Goal: Information Seeking & Learning: Learn about a topic

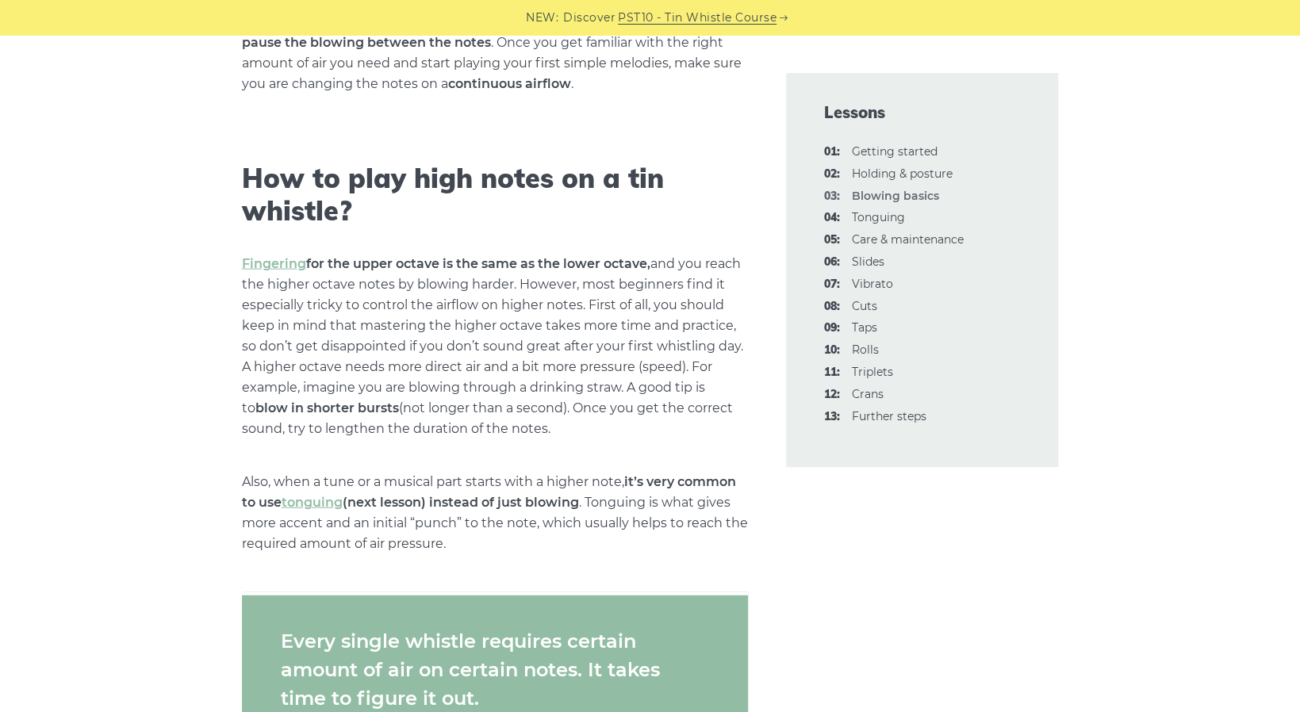
scroll to position [2301, 0]
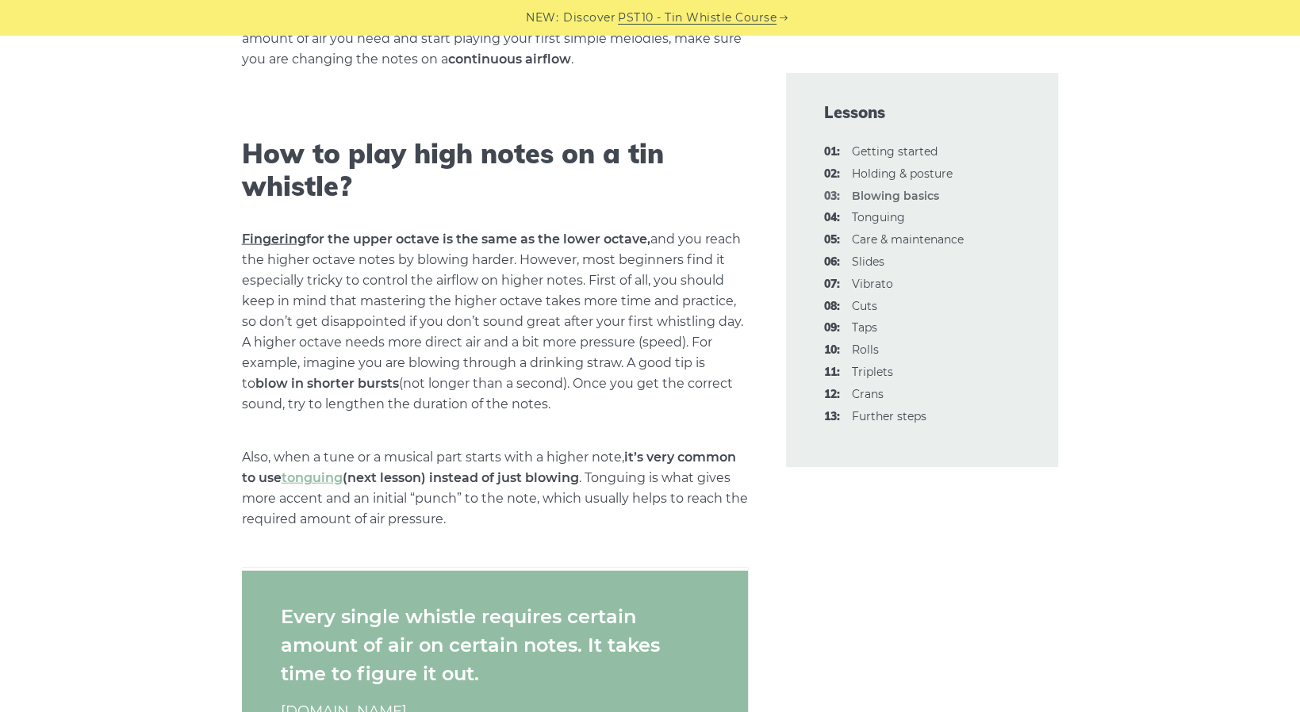
click at [294, 240] on link "Fingering" at bounding box center [274, 239] width 64 height 15
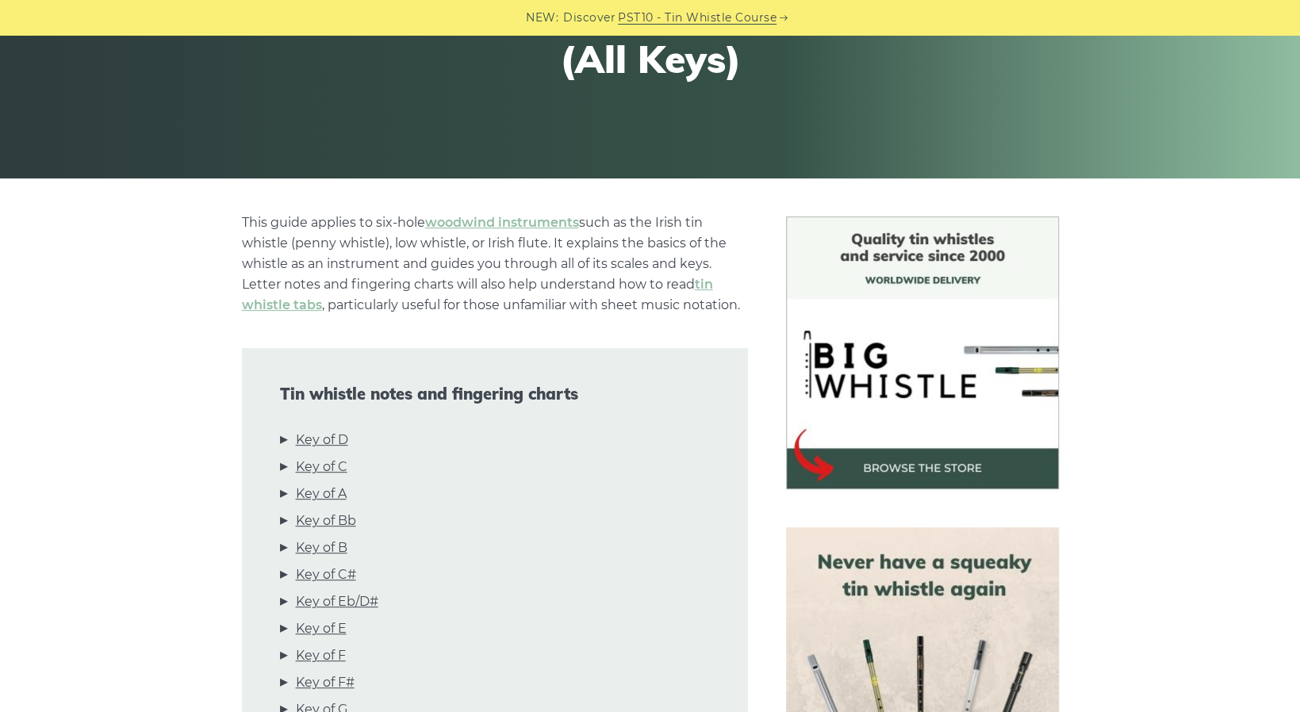
scroll to position [714, 0]
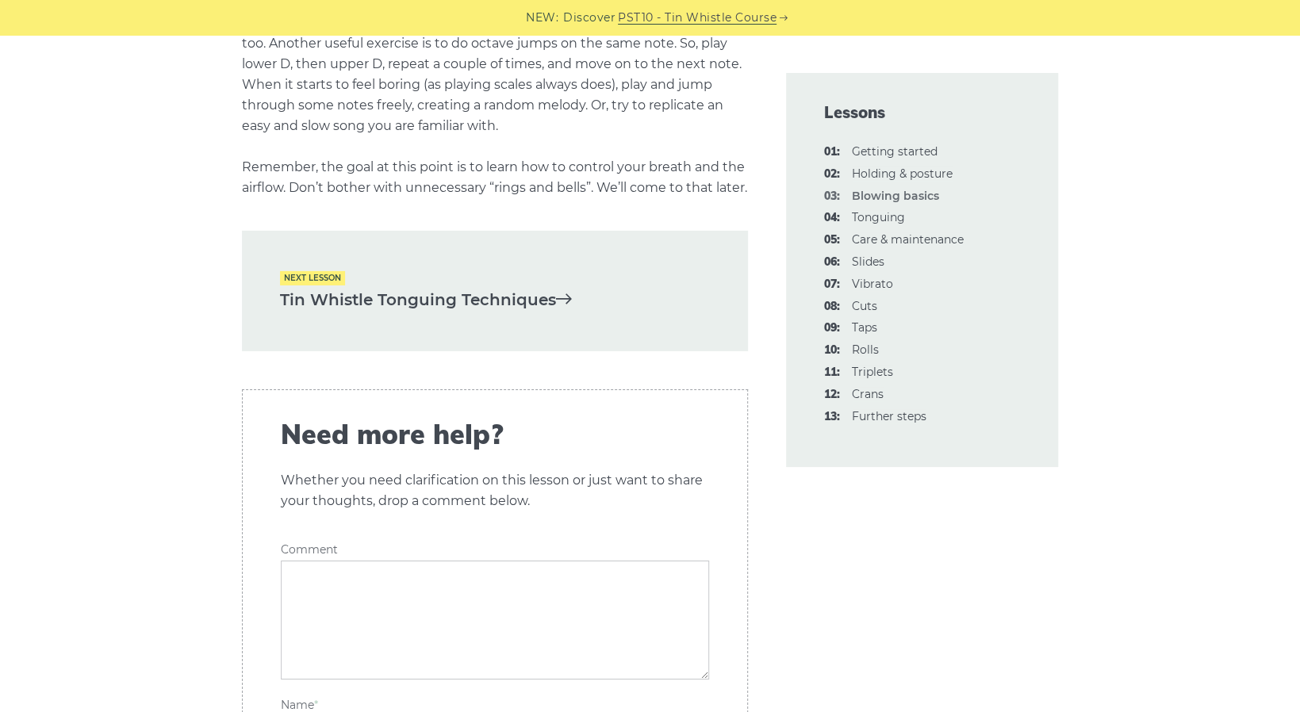
scroll to position [3252, 0]
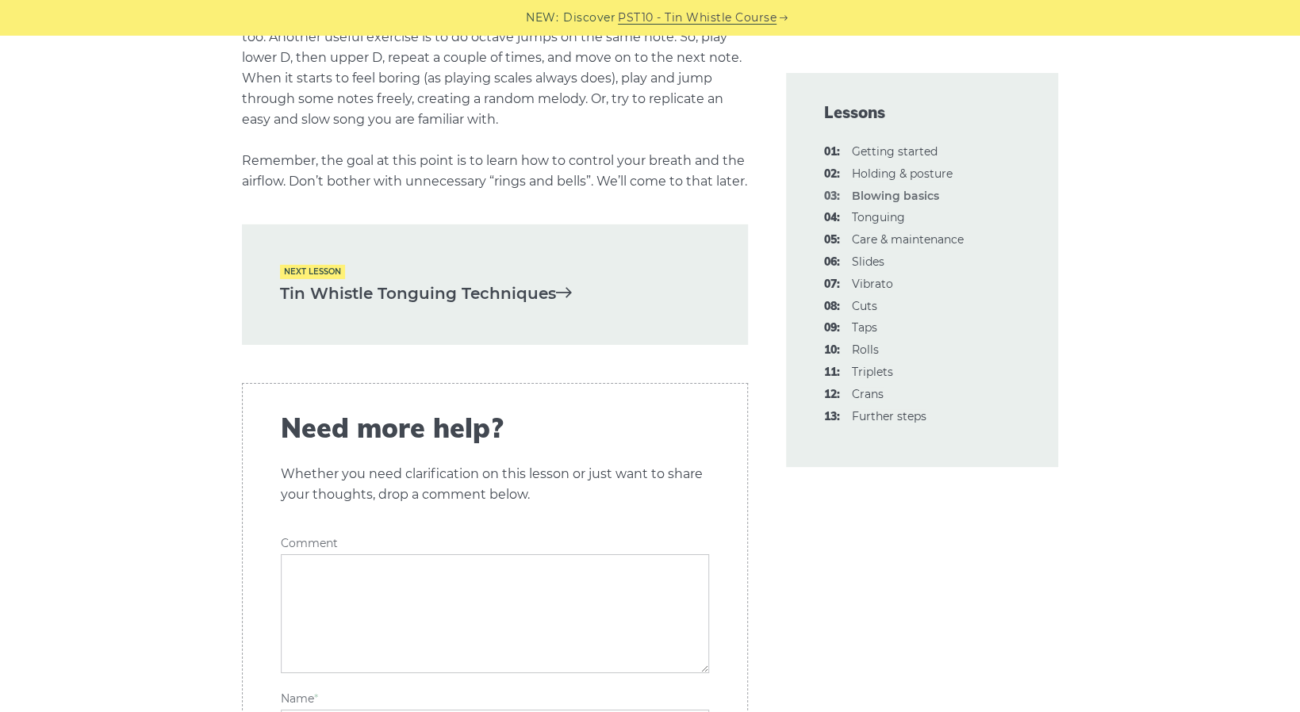
click at [512, 307] on link "Tin Whistle Tonguing Techniques" at bounding box center [495, 294] width 430 height 26
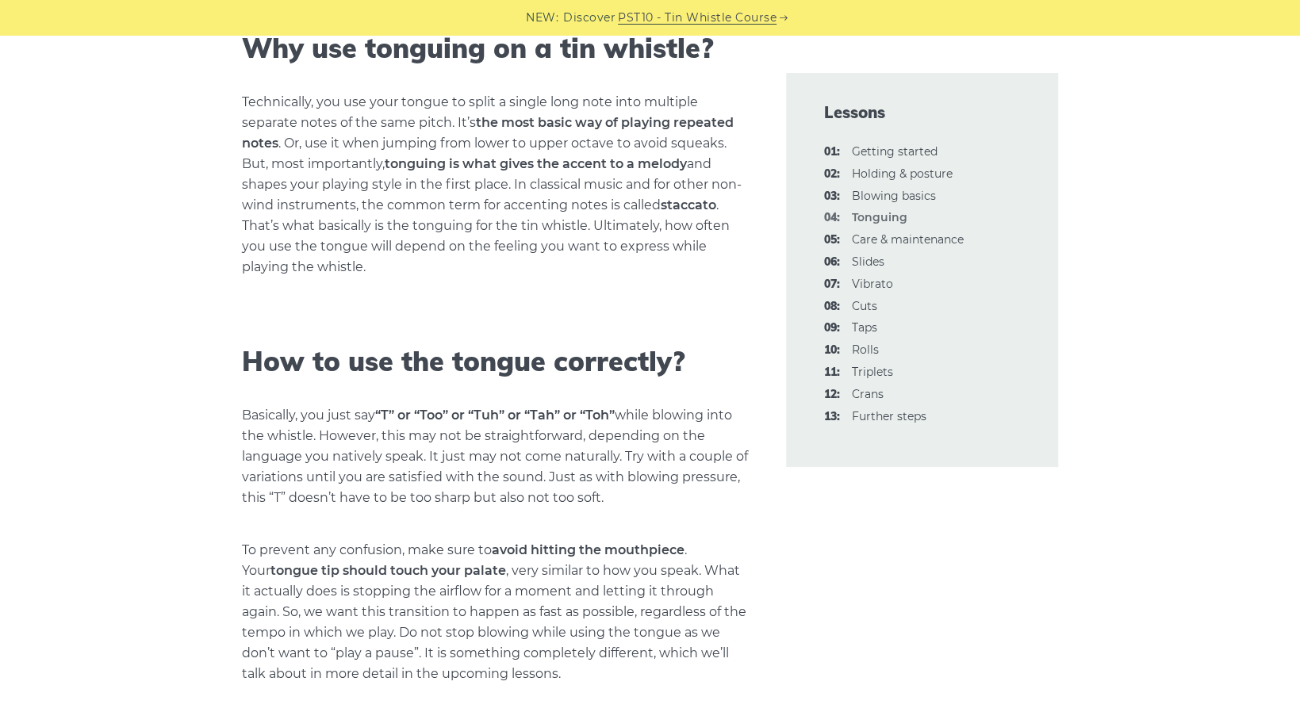
scroll to position [635, 0]
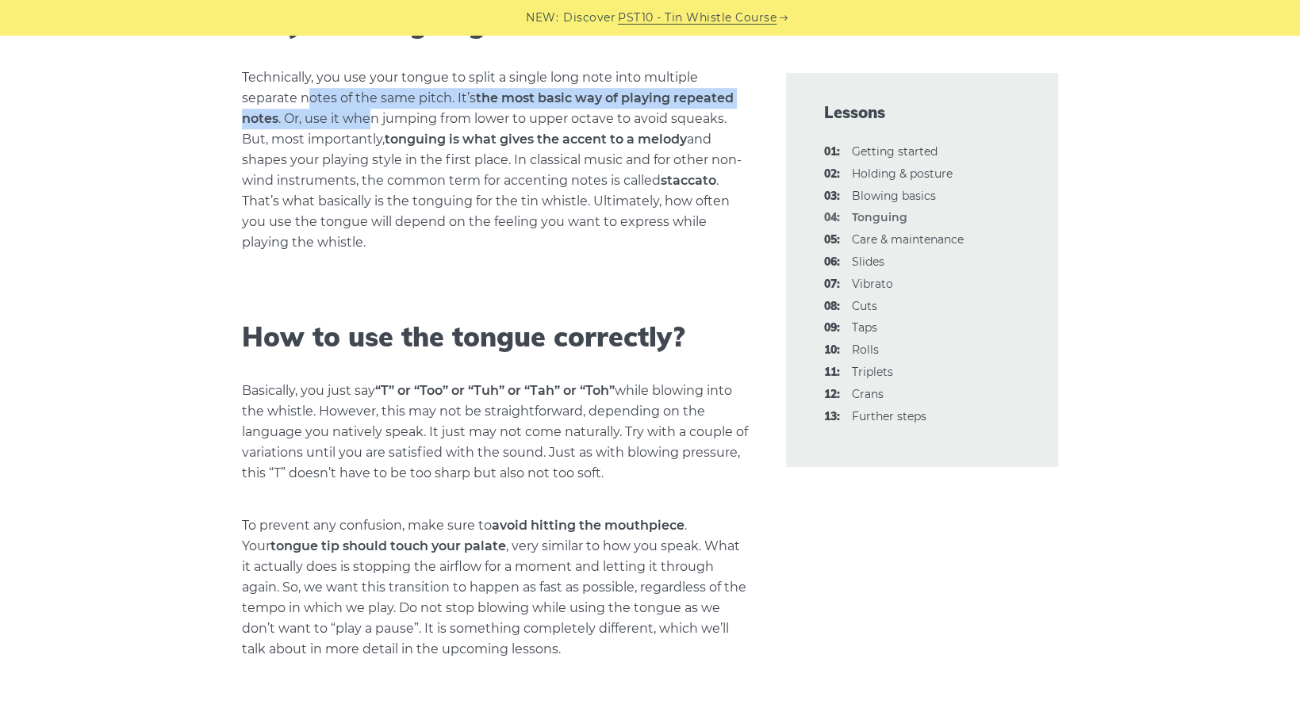
drag, startPoint x: 305, startPoint y: 105, endPoint x: 370, endPoint y: 121, distance: 67.1
click at [370, 121] on p "Technically, you use your tongue to split a single long note into multiple sepa…" at bounding box center [495, 160] width 506 height 186
